Goal: Task Accomplishment & Management: Manage account settings

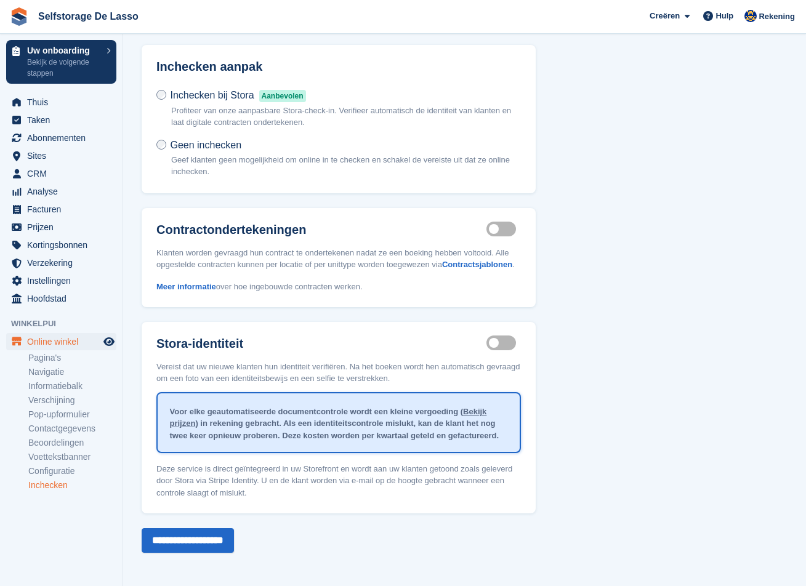
scroll to position [59, 0]
click at [60, 136] on span "Abonnementen" at bounding box center [64, 137] width 74 height 17
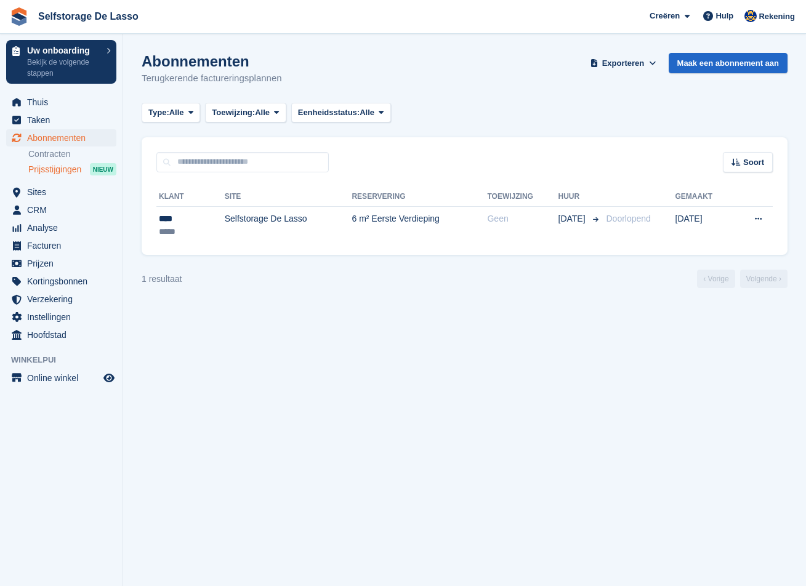
click at [67, 168] on span "Prijsstijgingen" at bounding box center [54, 170] width 53 height 12
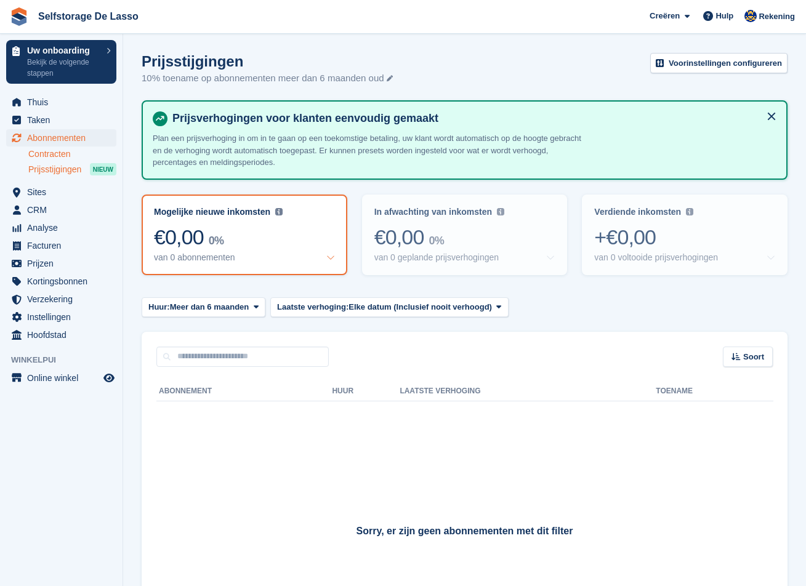
click at [46, 152] on link "Contracten" at bounding box center [72, 154] width 88 height 12
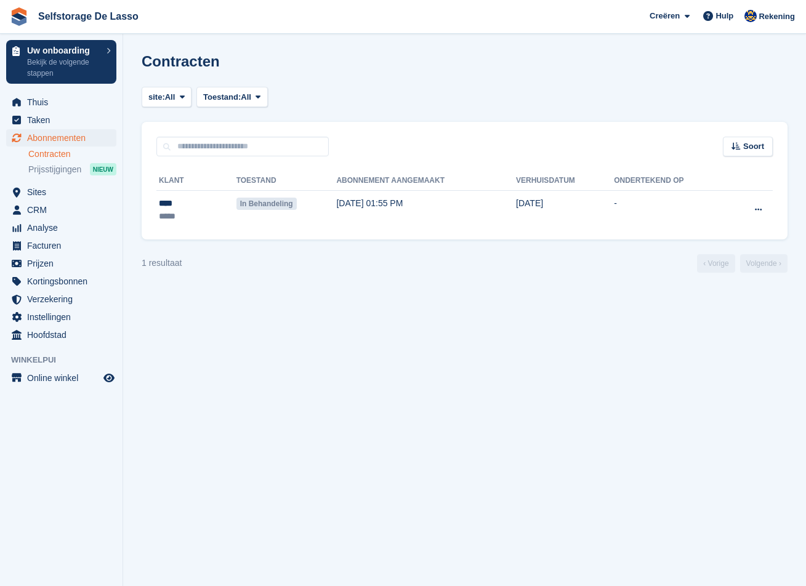
click at [55, 137] on span "Abonnementen" at bounding box center [64, 137] width 74 height 17
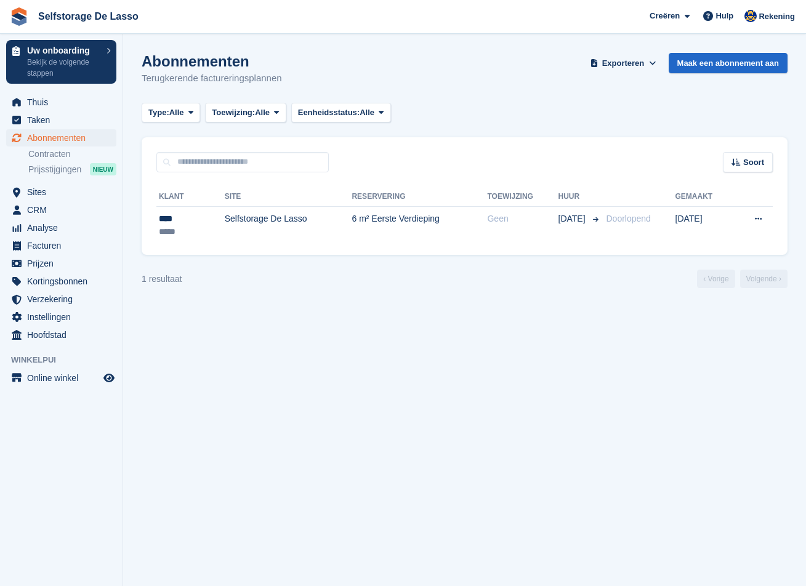
click at [247, 373] on section "Abonnementen Terugkerende factureringsplannen Exporteren Exporteren Abonnemente…" at bounding box center [464, 293] width 683 height 586
click at [60, 171] on span "Prijsstijgingen" at bounding box center [54, 170] width 53 height 12
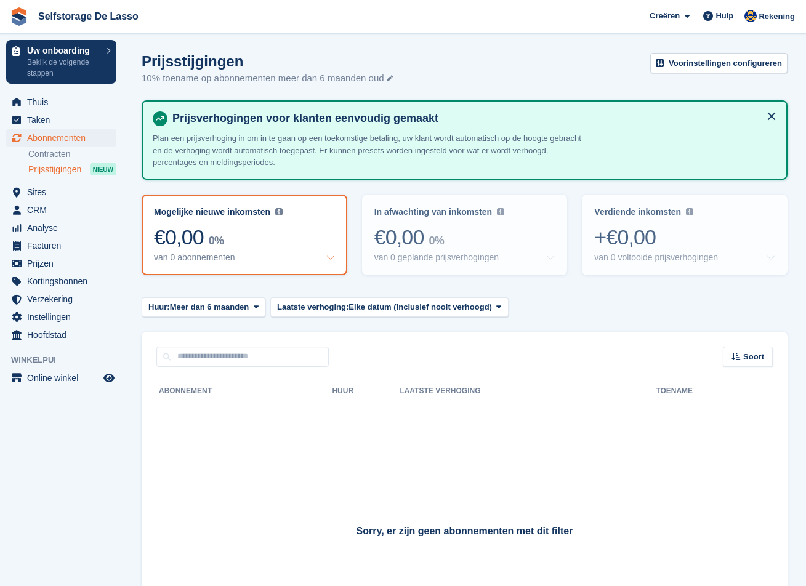
click at [52, 139] on span "Abonnementen" at bounding box center [64, 137] width 74 height 17
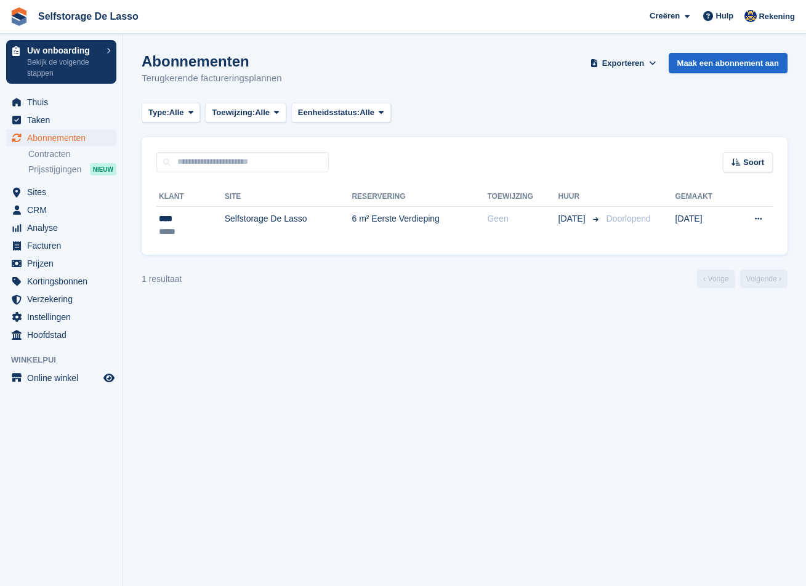
click at [389, 400] on section "Abonnementen Terugkerende factureringsplannen Exporteren Exporteren Abonnemente…" at bounding box center [464, 293] width 683 height 586
click at [73, 172] on span "Prijsstijgingen" at bounding box center [54, 170] width 53 height 12
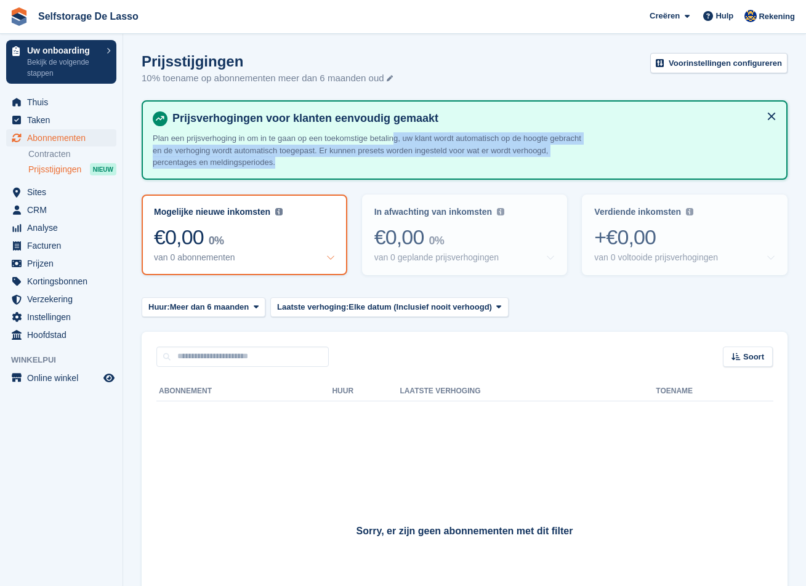
drag, startPoint x: 435, startPoint y: 134, endPoint x: 338, endPoint y: 161, distance: 101.5
click at [338, 161] on p "Plan een prijsverhoging in om in te gaan op een toekomstige betaling, uw klant …" at bounding box center [368, 150] width 431 height 36
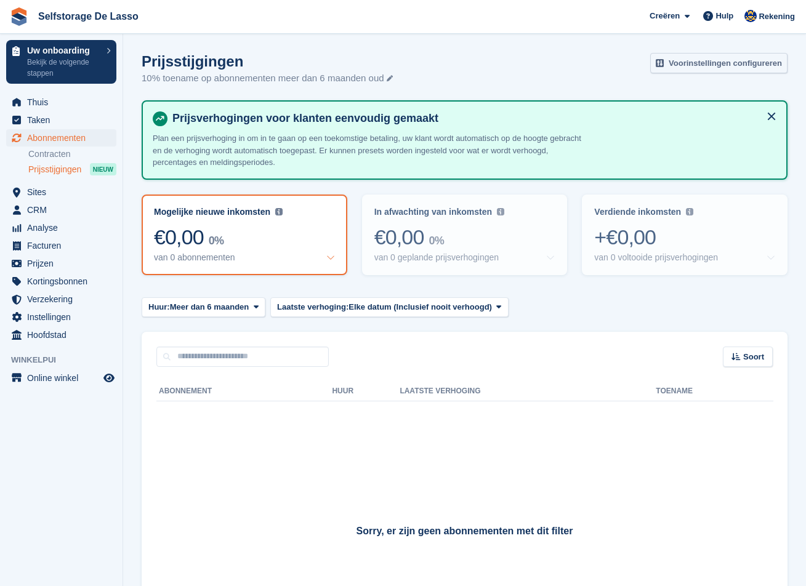
click at [708, 64] on link "Voorinstellingen configureren" at bounding box center [718, 63] width 137 height 20
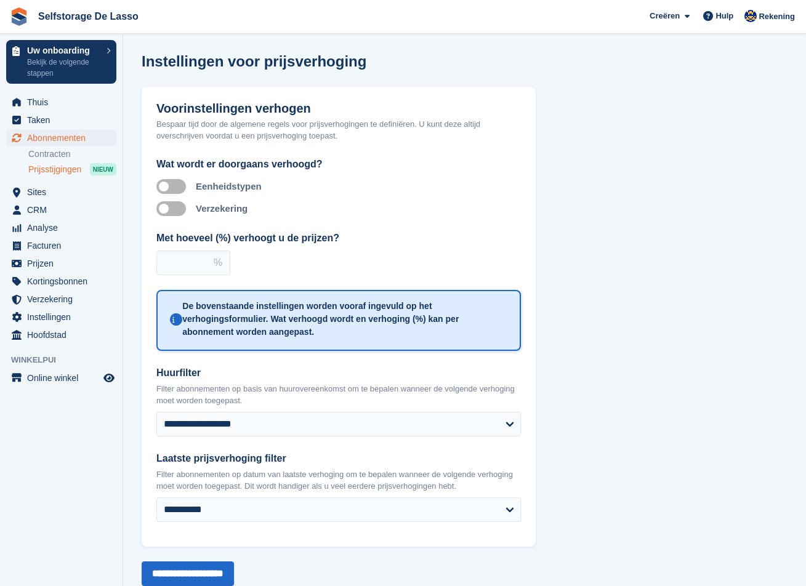
click at [48, 140] on span "Abonnementen" at bounding box center [64, 137] width 74 height 17
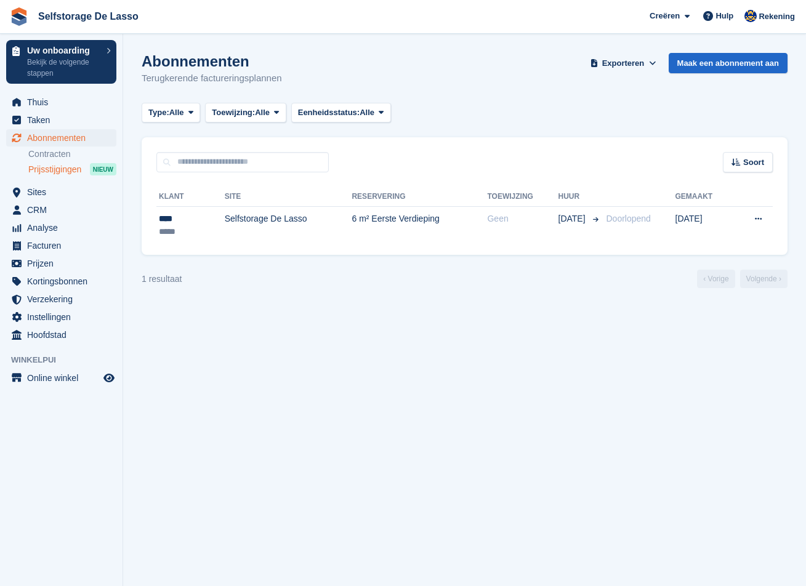
click at [57, 175] on span "Prijsstijgingen" at bounding box center [54, 170] width 53 height 12
